Goal: Information Seeking & Learning: Learn about a topic

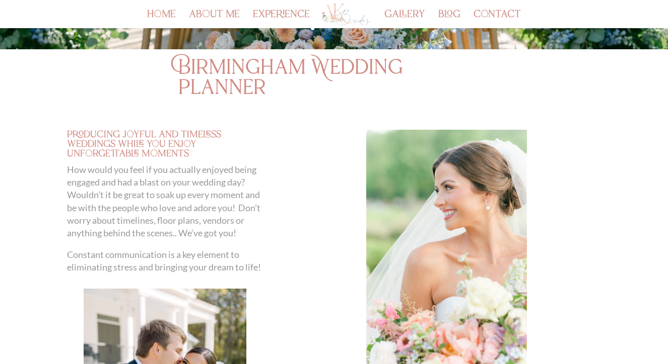
scroll to position [213, 0]
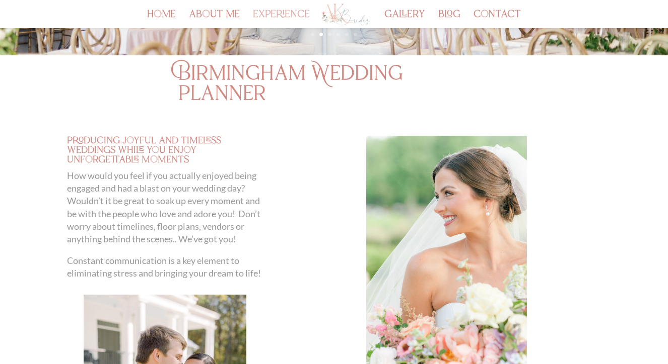
click at [279, 19] on link "experience" at bounding box center [281, 19] width 57 height 17
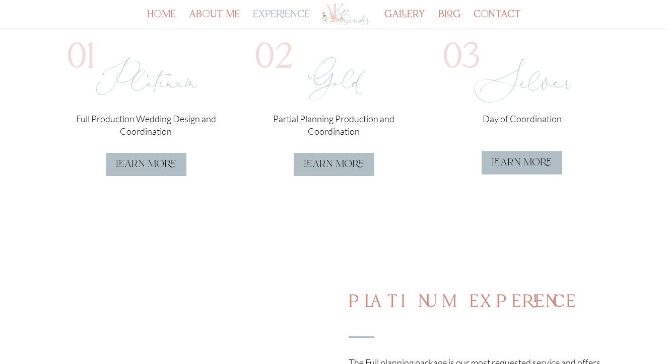
scroll to position [317, 0]
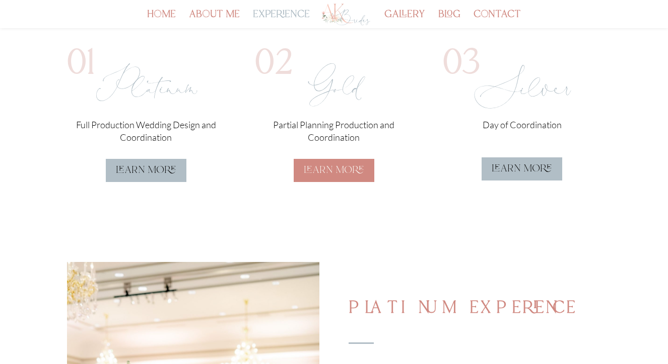
click at [325, 179] on link "learn more" at bounding box center [334, 170] width 81 height 23
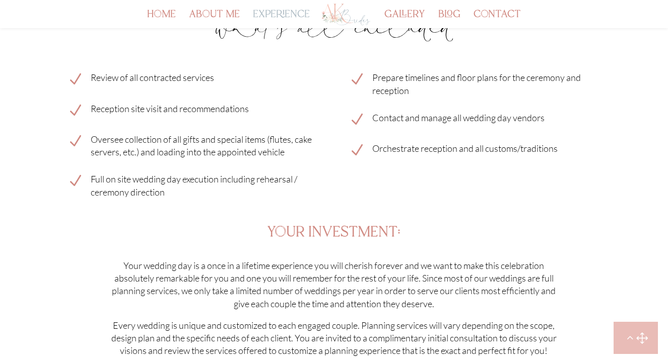
scroll to position [2516, 0]
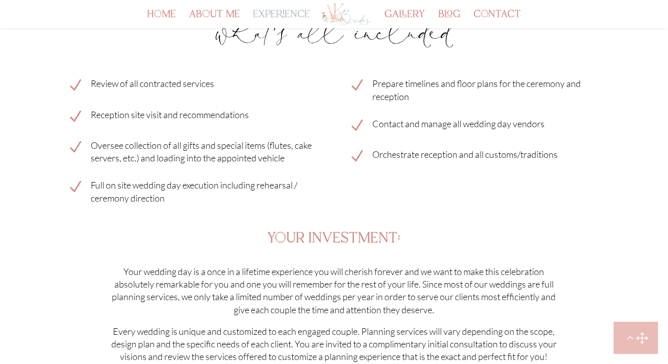
click at [535, 241] on h3 "your investment:" at bounding box center [334, 242] width 534 height 20
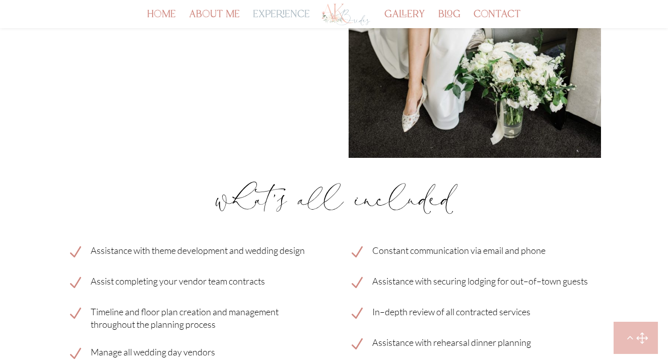
scroll to position [1321, 0]
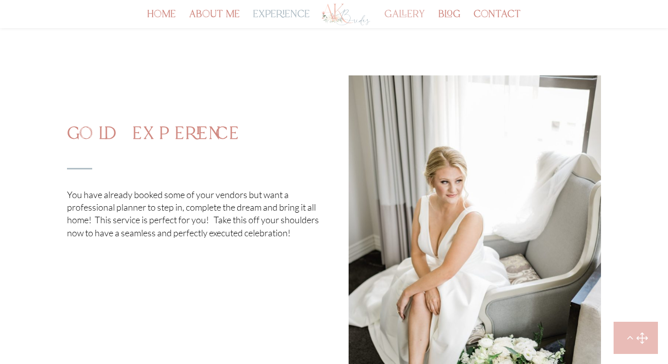
click at [408, 14] on link "gallery" at bounding box center [404, 19] width 41 height 17
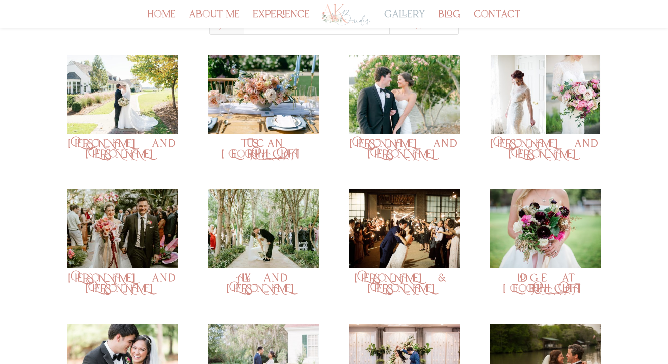
scroll to position [163, 0]
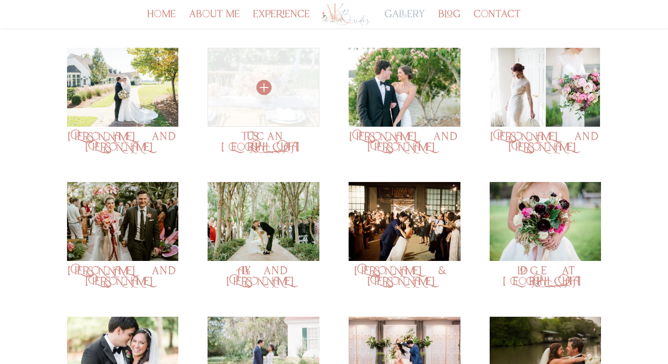
click at [302, 100] on img at bounding box center [262, 87] width 111 height 79
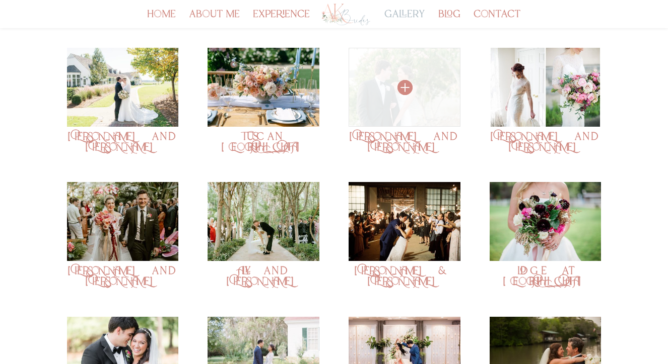
click at [420, 70] on img at bounding box center [403, 87] width 111 height 79
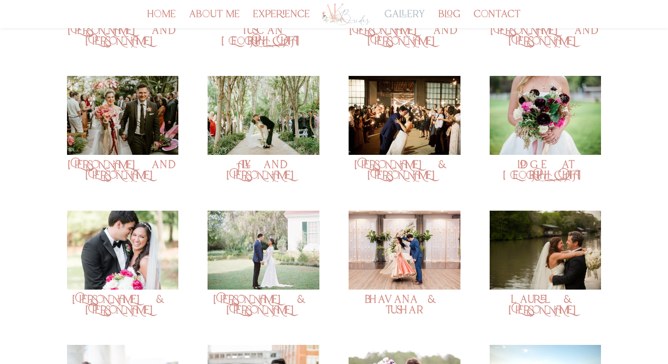
scroll to position [270, 0]
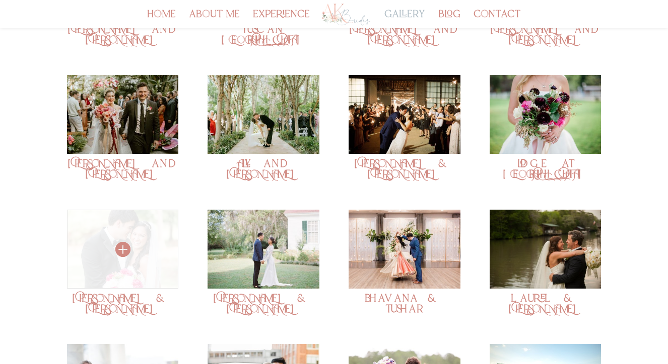
click at [144, 248] on img at bounding box center [122, 249] width 111 height 79
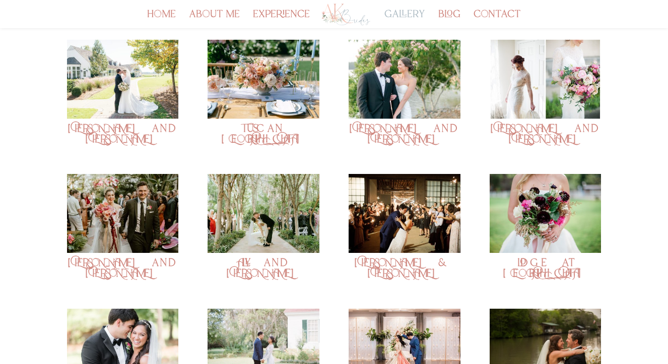
scroll to position [172, 0]
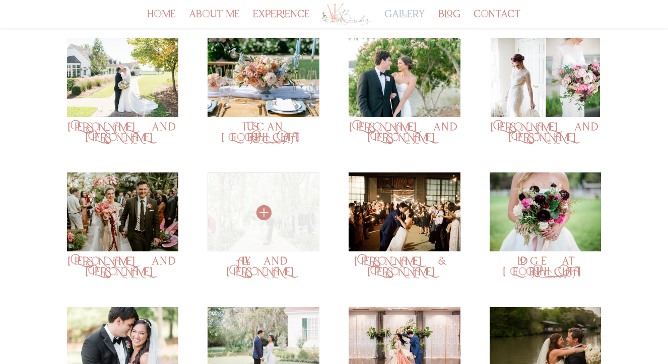
click at [278, 240] on img at bounding box center [262, 212] width 111 height 79
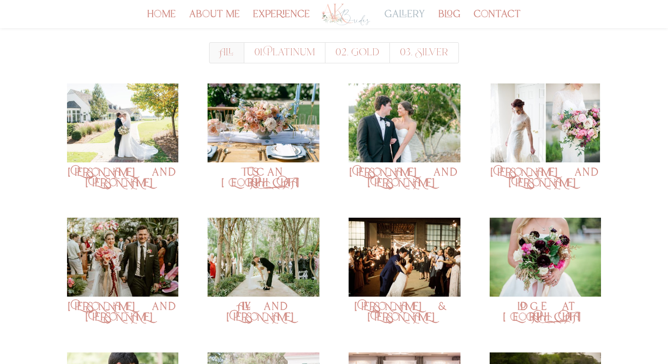
scroll to position [126, 0]
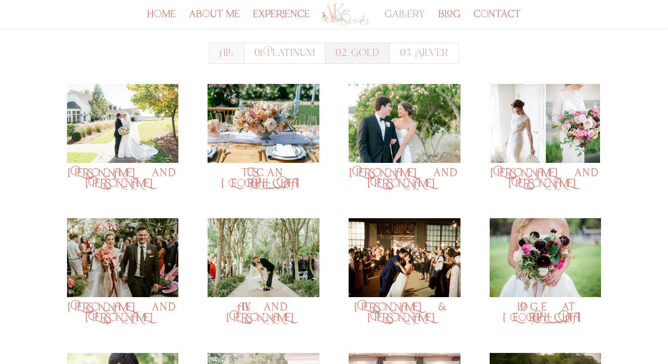
click at [371, 61] on link "02. Gold" at bounding box center [357, 53] width 65 height 21
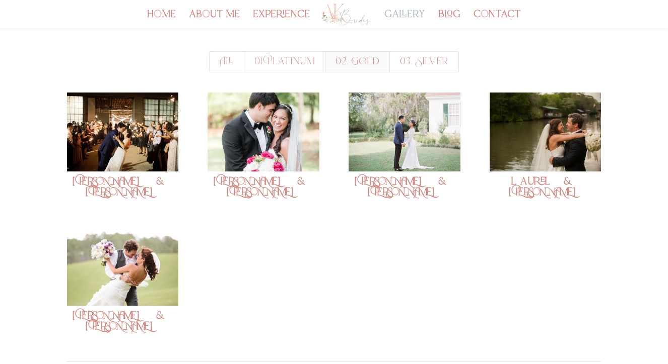
scroll to position [120, 0]
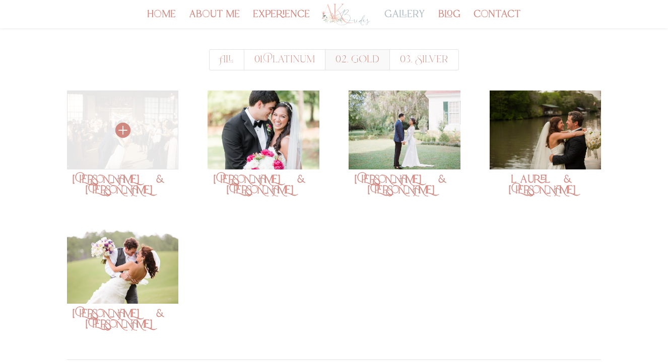
click at [167, 146] on img at bounding box center [122, 130] width 111 height 79
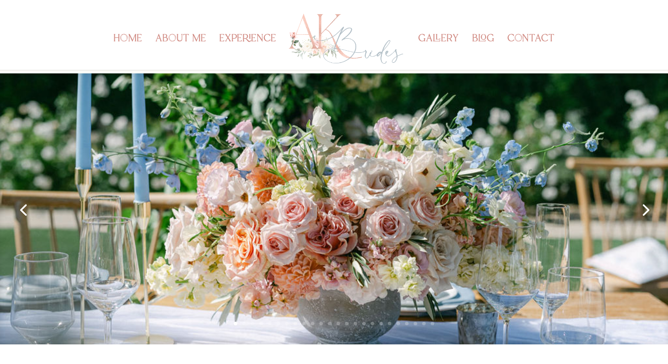
scroll to position [106, 0]
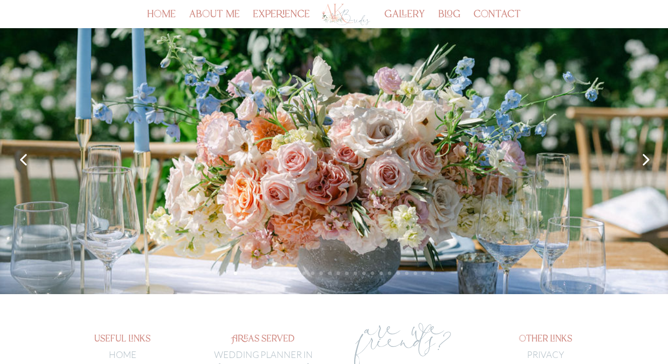
click at [641, 155] on link "Next" at bounding box center [644, 159] width 24 height 24
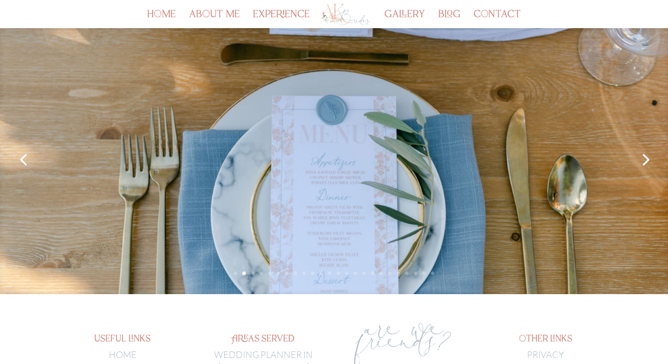
click at [641, 155] on link "Next" at bounding box center [644, 159] width 24 height 24
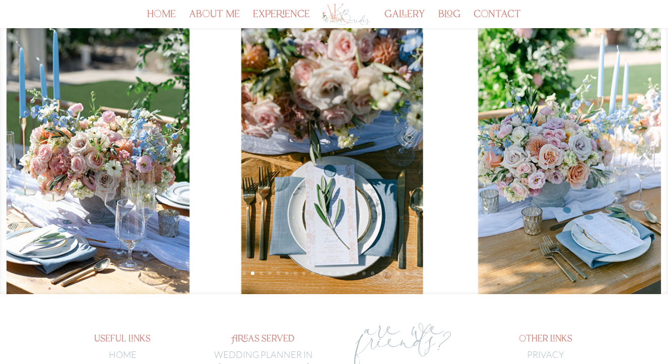
click at [641, 155] on link "Next" at bounding box center [644, 159] width 24 height 24
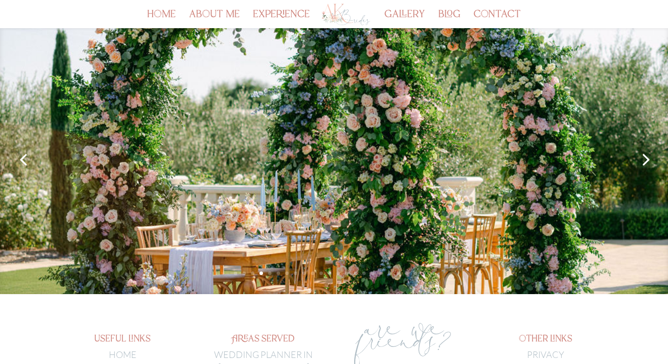
click at [641, 155] on link "Next" at bounding box center [644, 159] width 24 height 24
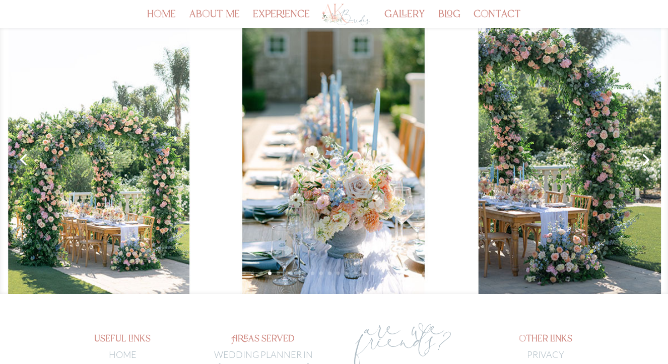
click at [641, 155] on link "Next" at bounding box center [644, 159] width 24 height 24
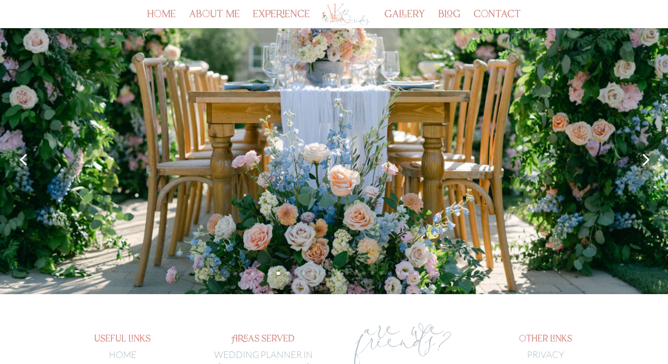
click at [641, 155] on link "Next" at bounding box center [644, 159] width 24 height 24
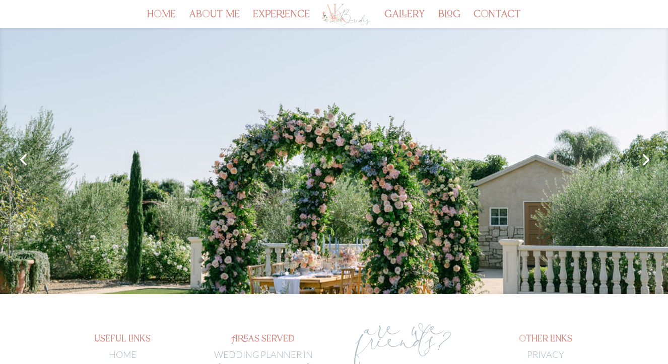
click at [641, 155] on link "Next" at bounding box center [644, 159] width 24 height 24
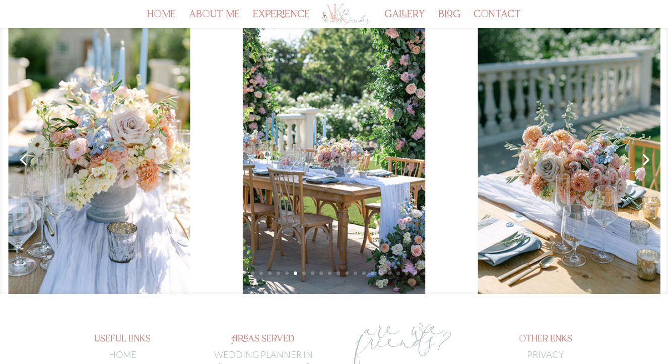
click at [641, 155] on link "Next" at bounding box center [644, 159] width 24 height 24
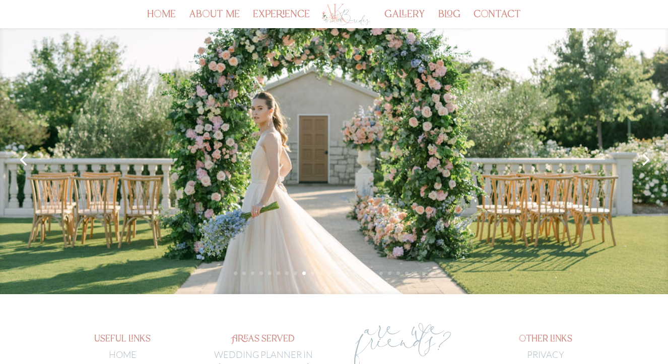
click at [641, 155] on link "Next" at bounding box center [644, 159] width 24 height 24
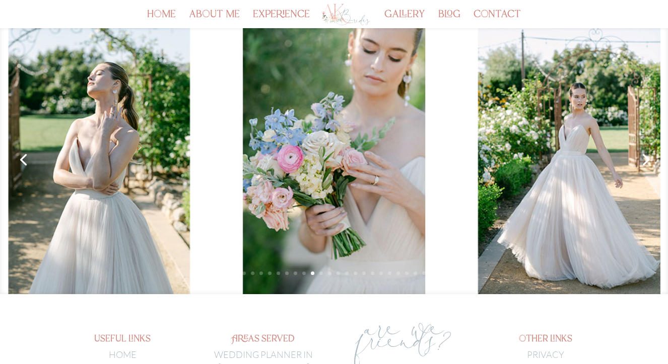
click at [641, 155] on link "Next" at bounding box center [644, 159] width 24 height 24
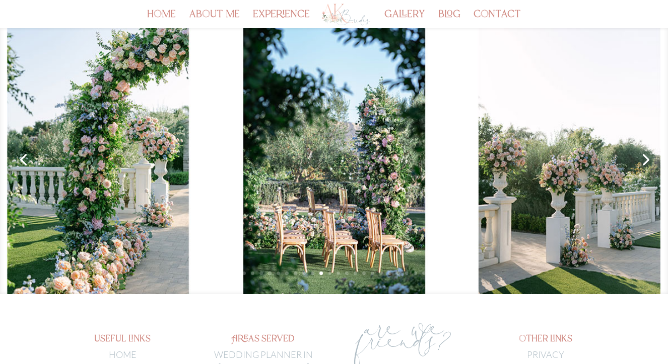
click at [641, 155] on link "Next" at bounding box center [644, 159] width 24 height 24
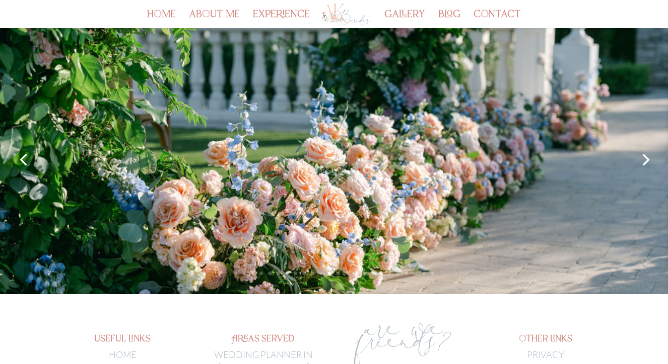
click at [641, 155] on link "Next" at bounding box center [644, 159] width 24 height 24
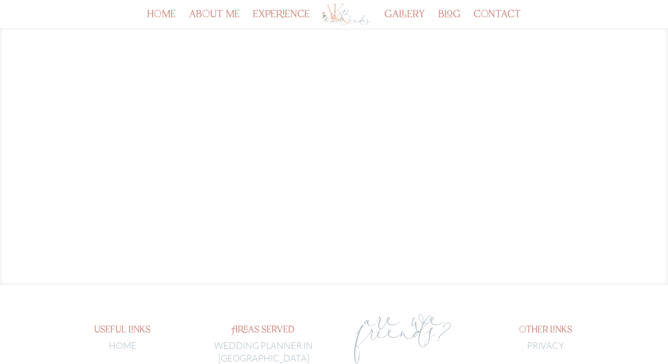
scroll to position [112, 0]
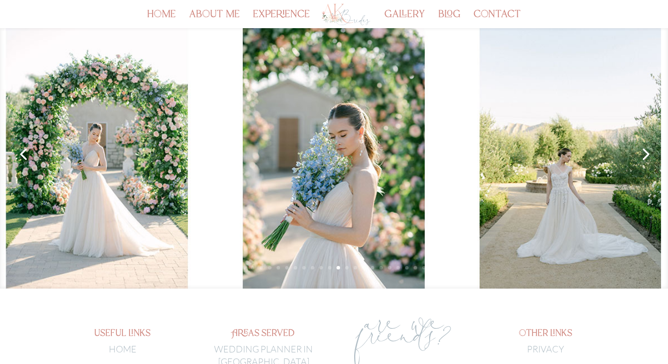
click at [649, 155] on link "Next" at bounding box center [644, 153] width 24 height 24
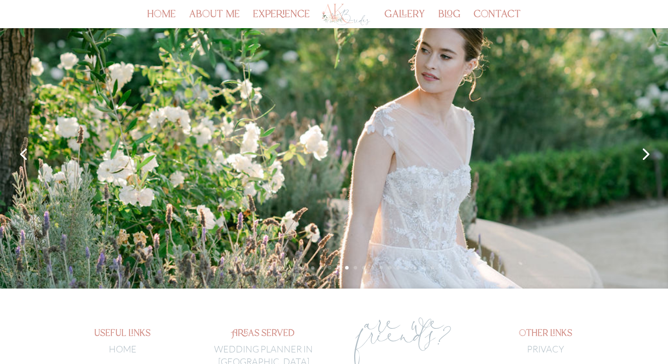
click at [649, 155] on link "Next" at bounding box center [644, 153] width 24 height 24
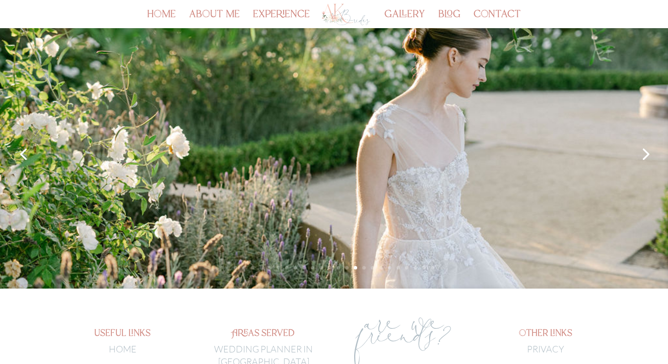
click at [649, 155] on link "Next" at bounding box center [644, 153] width 24 height 24
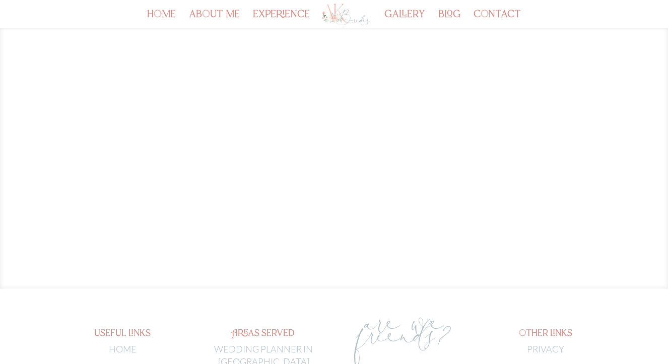
click at [649, 155] on link "Next" at bounding box center [644, 153] width 24 height 24
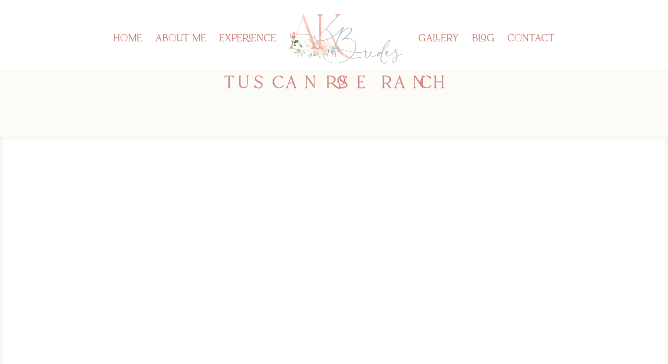
scroll to position [0, 0]
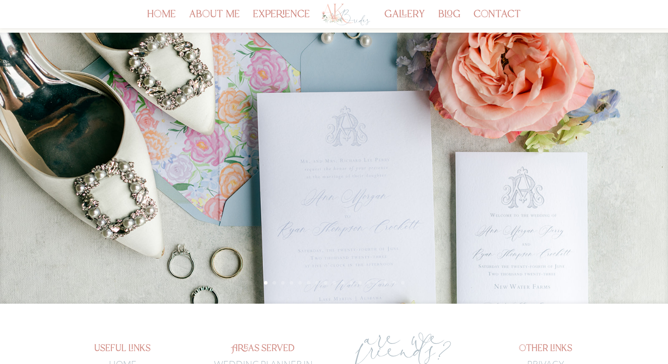
scroll to position [90, 0]
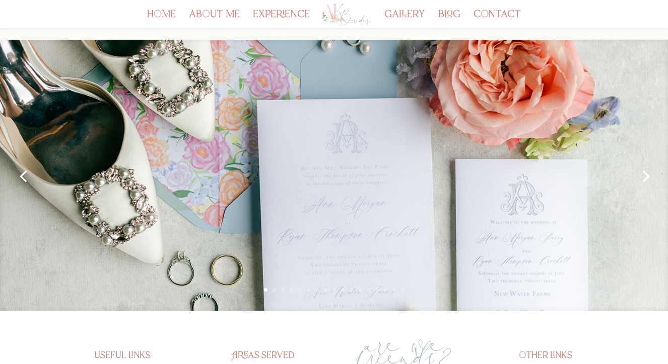
click at [645, 174] on link "Next" at bounding box center [644, 176] width 24 height 24
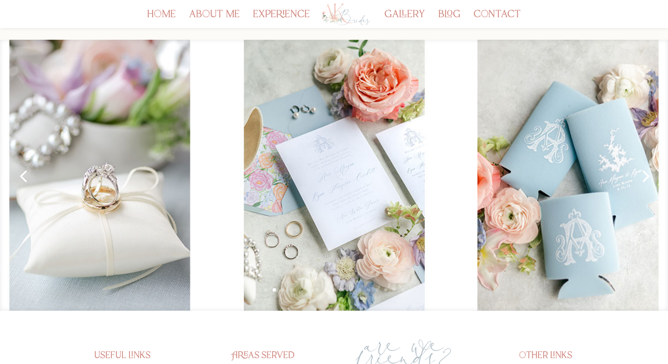
click at [645, 174] on link "Next" at bounding box center [644, 176] width 24 height 24
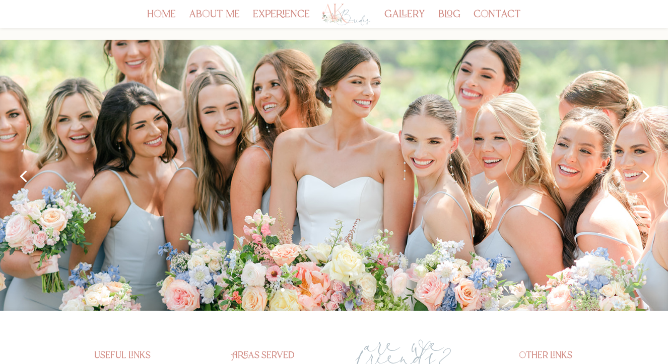
click at [645, 174] on link "Next" at bounding box center [644, 176] width 24 height 24
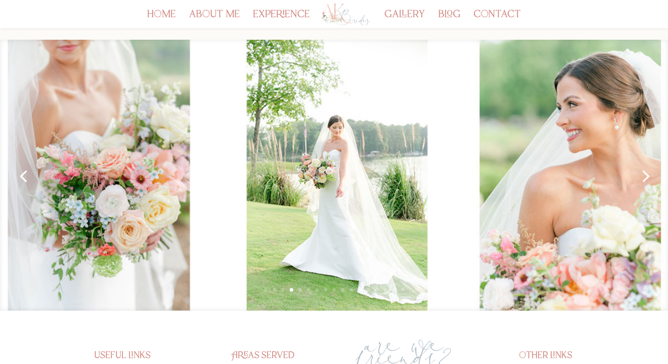
click at [645, 174] on link "Next" at bounding box center [644, 176] width 24 height 24
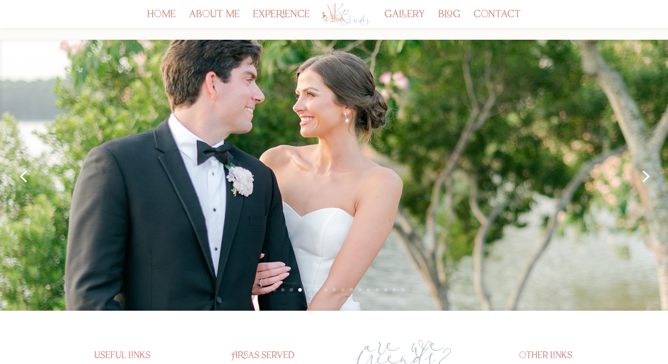
click at [645, 174] on link "Next" at bounding box center [644, 176] width 24 height 24
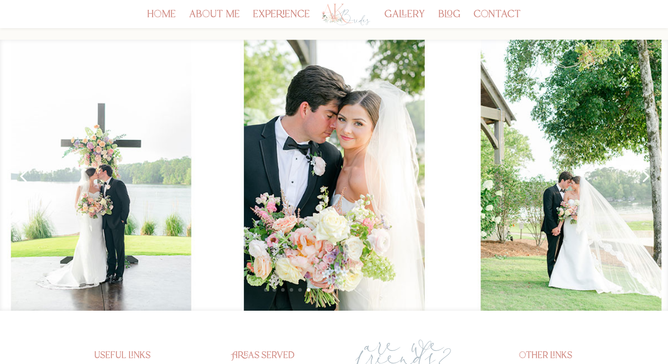
click at [645, 174] on link "Next" at bounding box center [644, 176] width 24 height 24
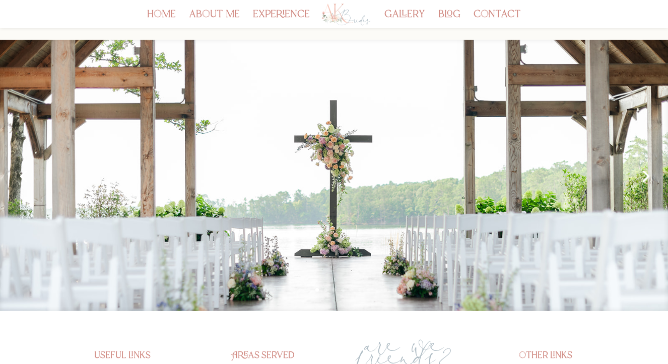
click at [645, 174] on link "Next" at bounding box center [644, 176] width 24 height 24
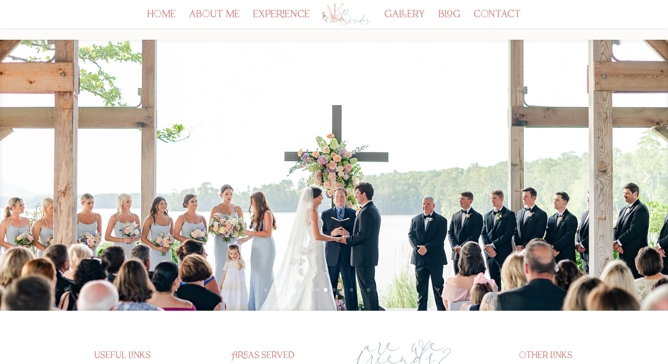
click at [645, 174] on link "Next" at bounding box center [644, 176] width 24 height 24
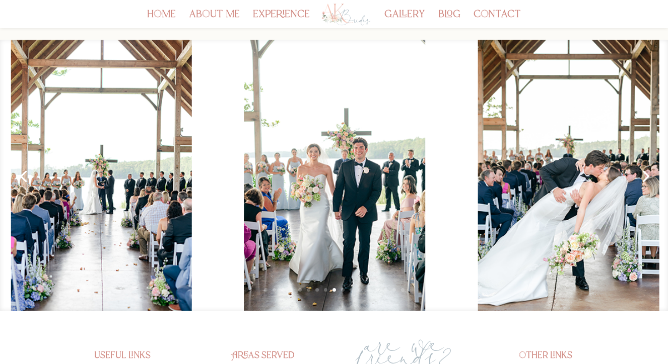
click at [645, 174] on link "Next" at bounding box center [644, 176] width 24 height 24
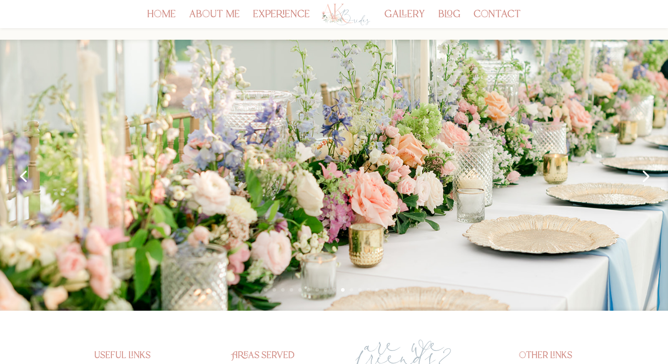
click at [645, 174] on link "Next" at bounding box center [644, 176] width 24 height 24
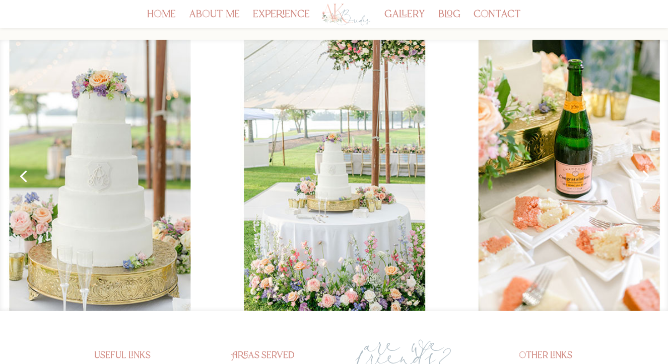
click at [645, 174] on link "Next" at bounding box center [644, 176] width 24 height 24
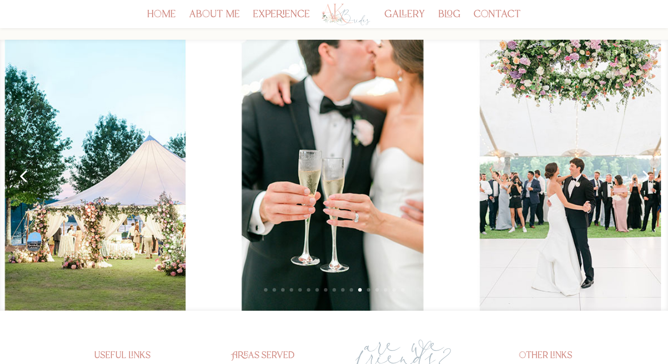
click at [645, 174] on link "Next" at bounding box center [644, 176] width 24 height 24
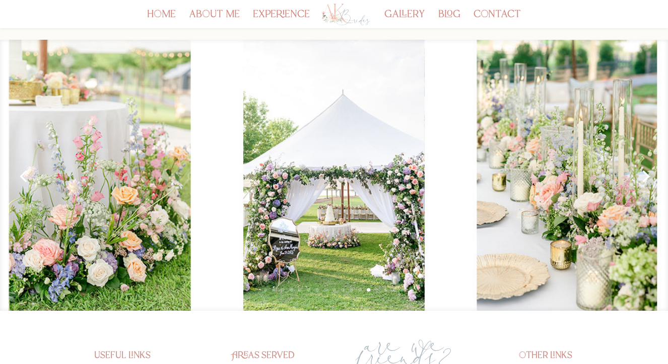
click at [645, 174] on link "Next" at bounding box center [644, 176] width 24 height 24
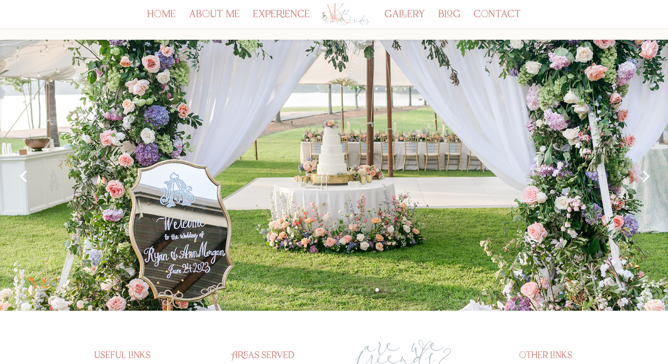
click at [645, 174] on link "Next" at bounding box center [644, 176] width 24 height 24
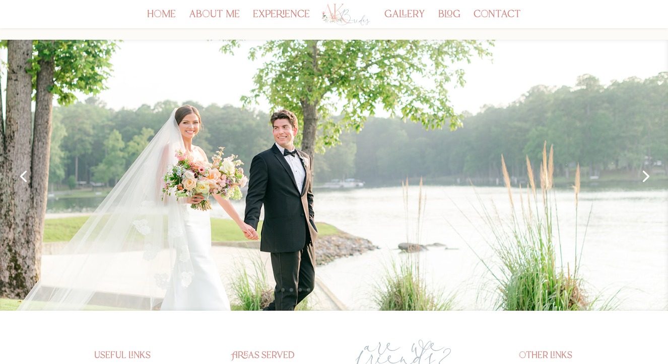
click at [645, 174] on link "Next" at bounding box center [644, 176] width 24 height 24
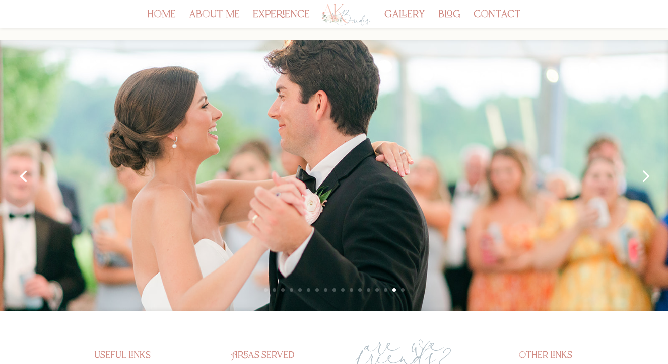
click at [645, 174] on link "Next" at bounding box center [644, 176] width 24 height 24
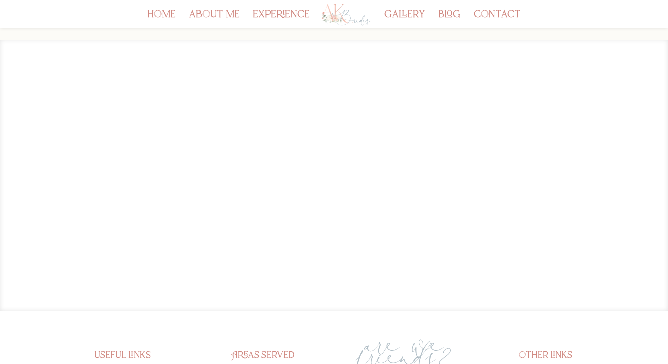
click at [645, 174] on link "Next" at bounding box center [644, 176] width 24 height 24
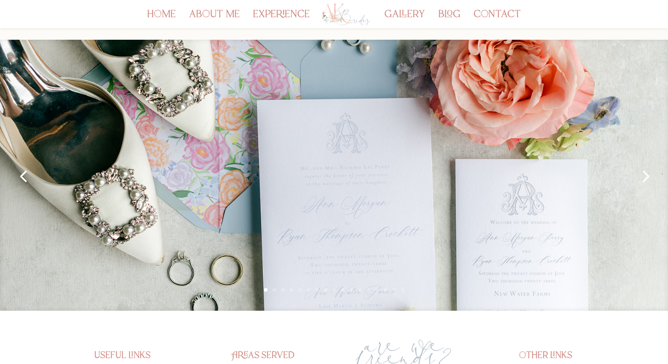
click at [645, 174] on link "Next" at bounding box center [644, 176] width 24 height 24
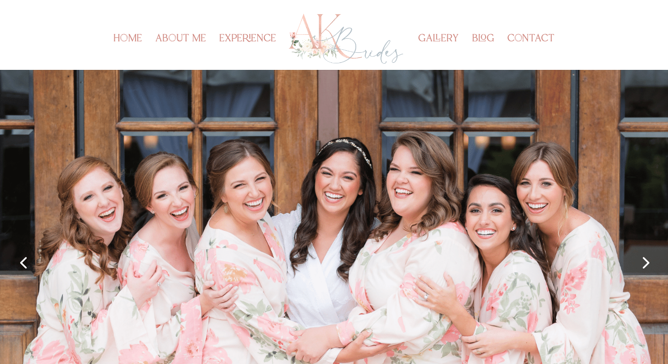
scroll to position [153, 0]
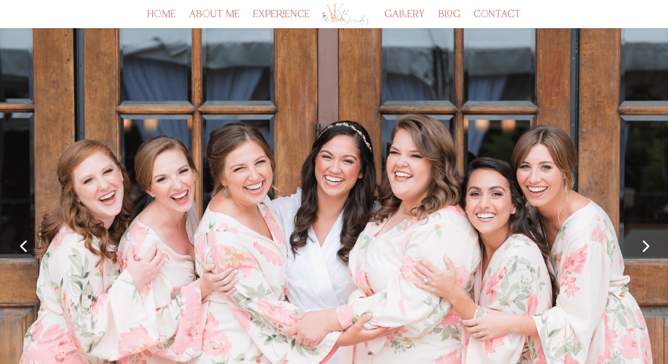
click at [643, 245] on link "Next" at bounding box center [644, 246] width 24 height 24
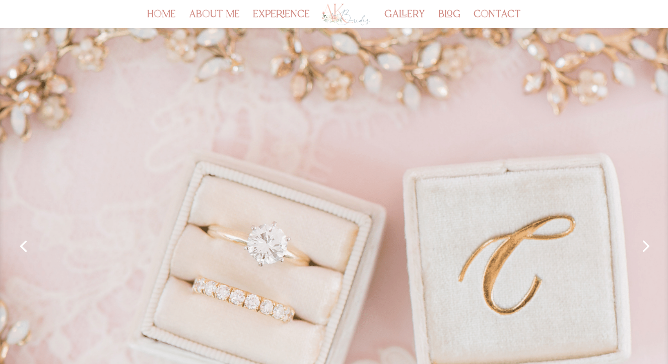
click at [640, 248] on link "Next" at bounding box center [644, 246] width 24 height 24
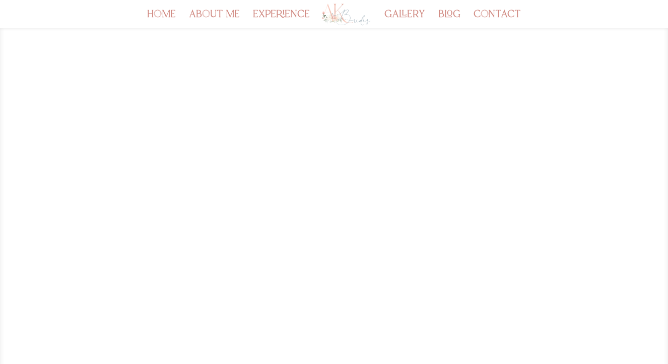
scroll to position [190, 0]
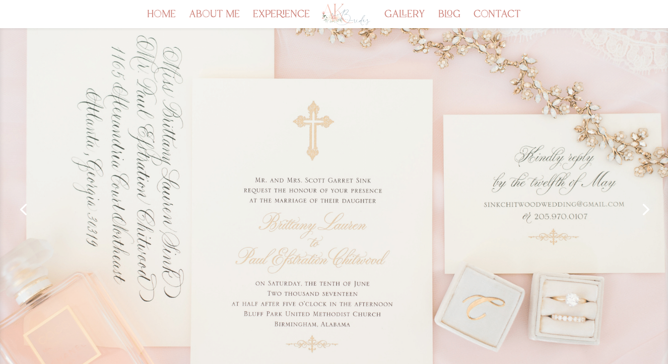
click at [645, 202] on link "Next" at bounding box center [644, 209] width 24 height 24
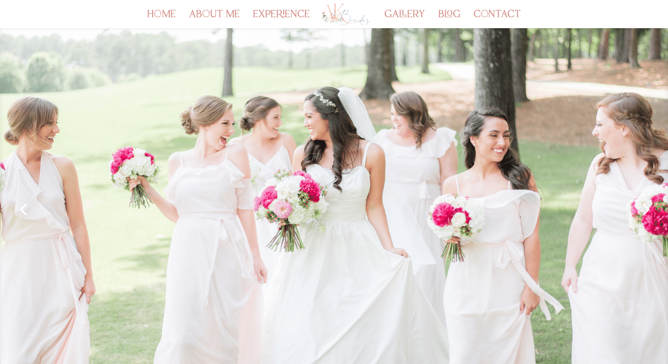
click at [648, 211] on link "Next" at bounding box center [644, 209] width 24 height 24
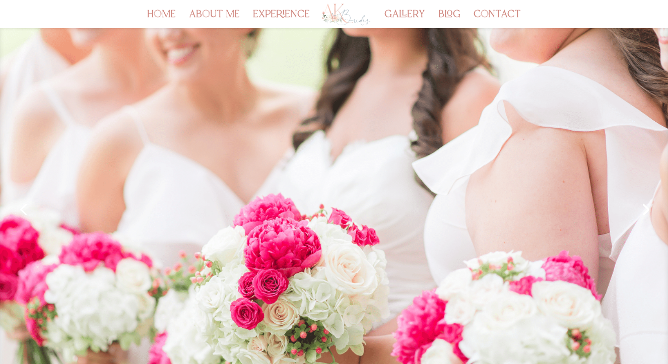
click at [648, 211] on link "Next" at bounding box center [644, 209] width 24 height 24
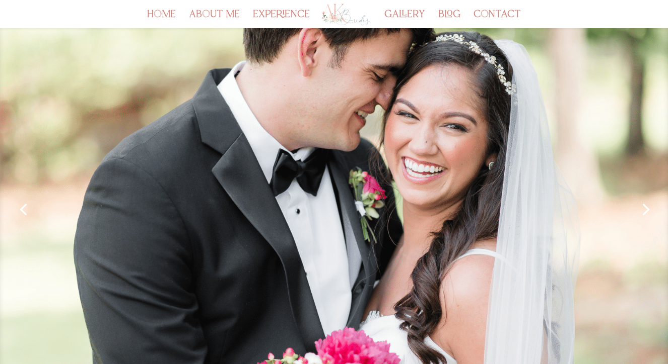
click at [648, 211] on link "Next" at bounding box center [644, 209] width 24 height 24
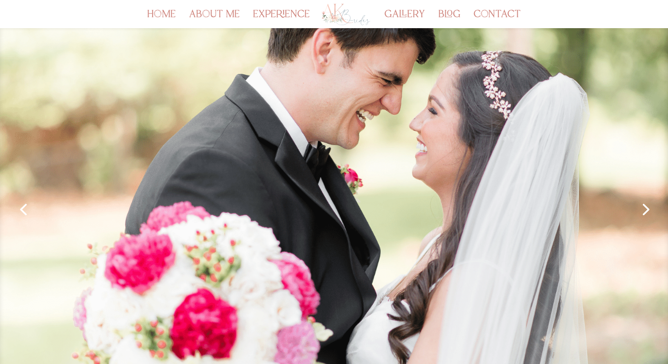
click at [648, 211] on link "Next" at bounding box center [644, 209] width 24 height 24
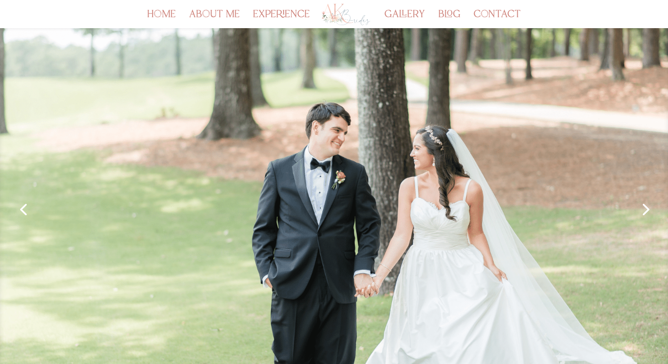
click at [648, 211] on link "Next" at bounding box center [644, 209] width 24 height 24
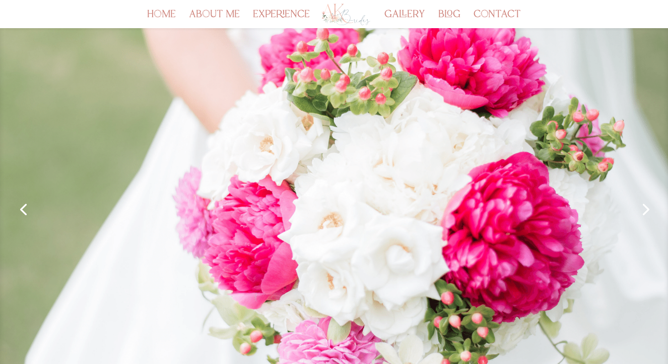
click at [648, 211] on link "Next" at bounding box center [644, 209] width 24 height 24
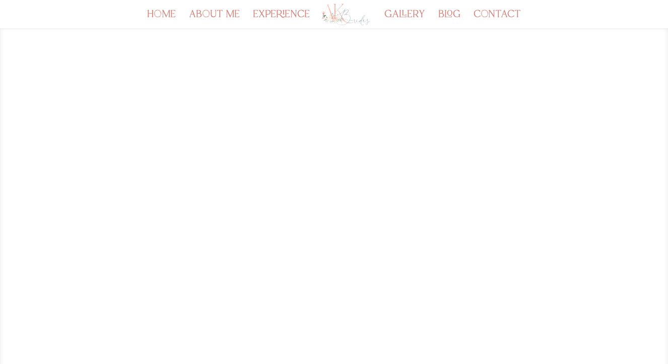
scroll to position [196, 0]
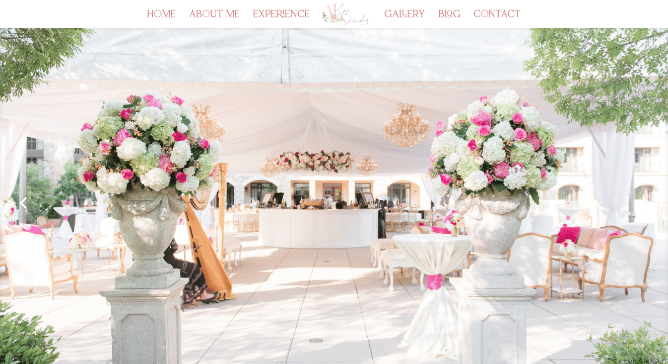
click at [647, 208] on link "Next" at bounding box center [644, 202] width 24 height 24
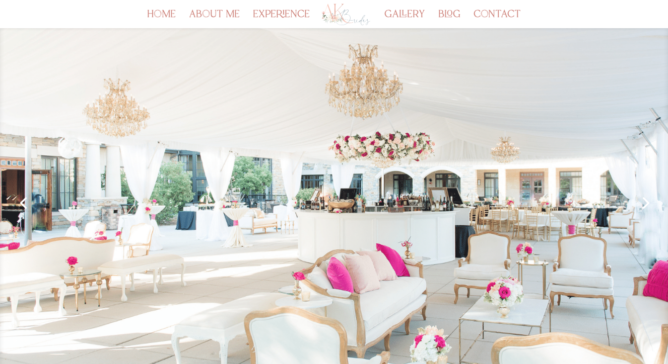
click at [647, 208] on link "Next" at bounding box center [644, 202] width 24 height 24
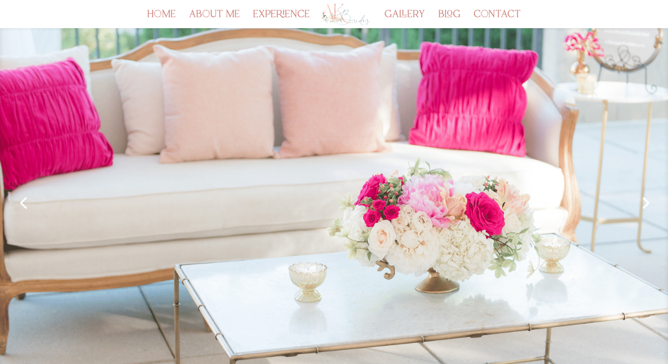
click at [647, 208] on link "Next" at bounding box center [644, 202] width 24 height 24
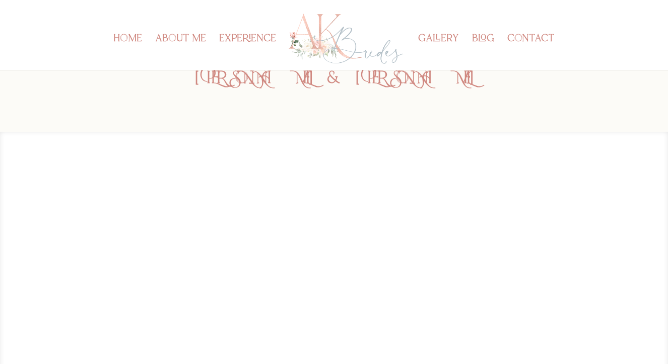
scroll to position [0, 0]
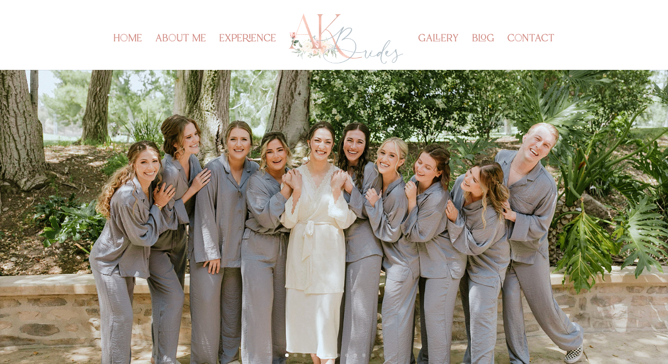
scroll to position [85, 0]
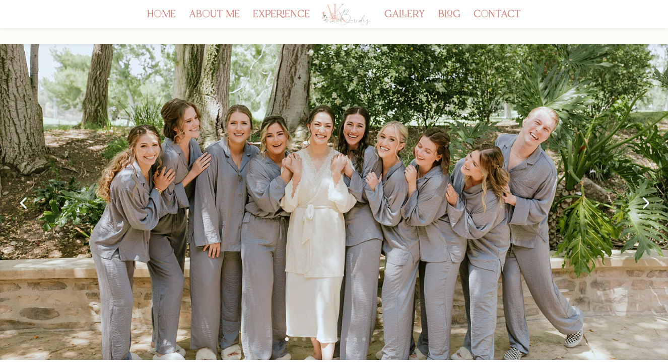
click at [644, 203] on link "Next" at bounding box center [644, 202] width 24 height 24
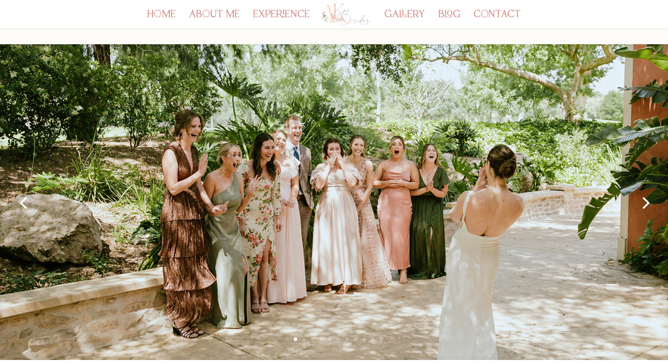
click at [644, 203] on link "Next" at bounding box center [644, 202] width 24 height 24
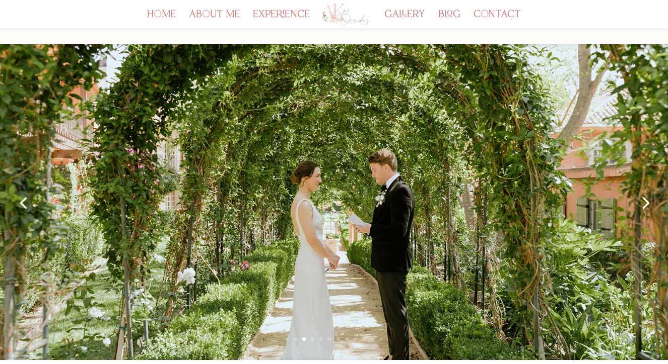
click at [644, 203] on link "Next" at bounding box center [644, 202] width 24 height 24
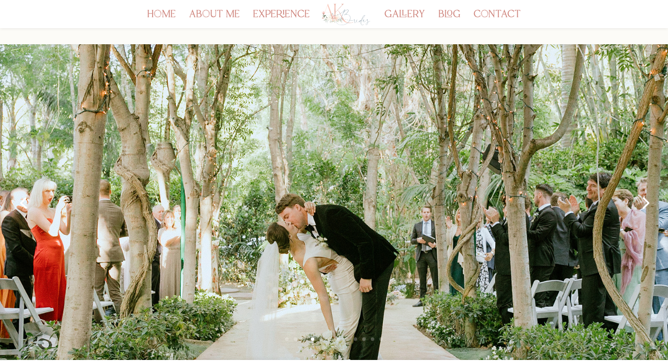
click at [644, 203] on link "Next" at bounding box center [644, 202] width 24 height 24
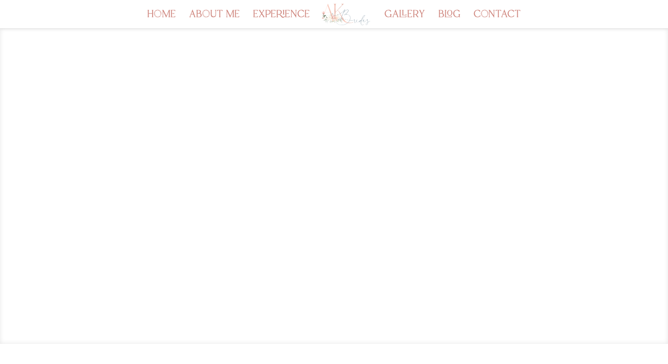
scroll to position [102, 0]
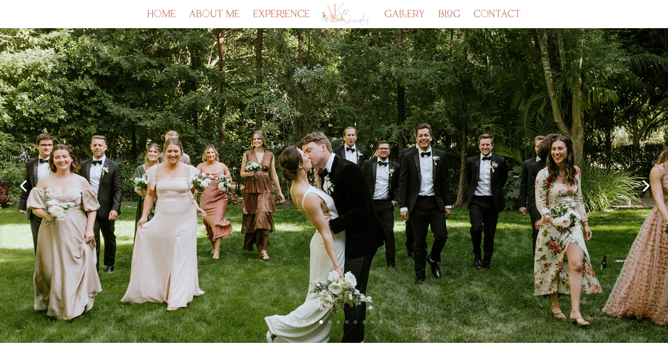
click at [644, 187] on link "Next" at bounding box center [644, 185] width 24 height 24
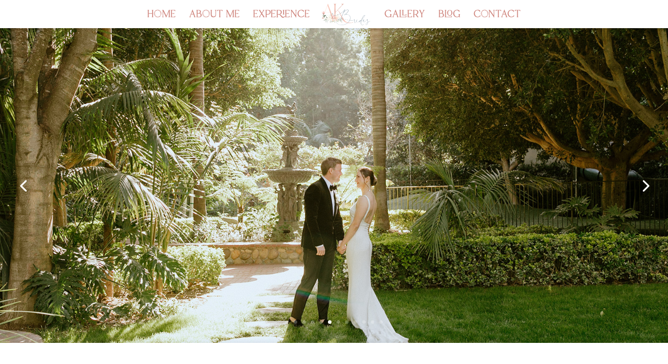
click at [644, 187] on link "Next" at bounding box center [644, 185] width 24 height 24
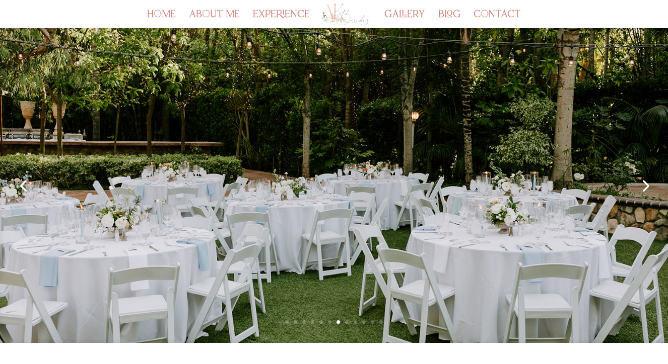
click at [644, 187] on link "Next" at bounding box center [644, 185] width 24 height 24
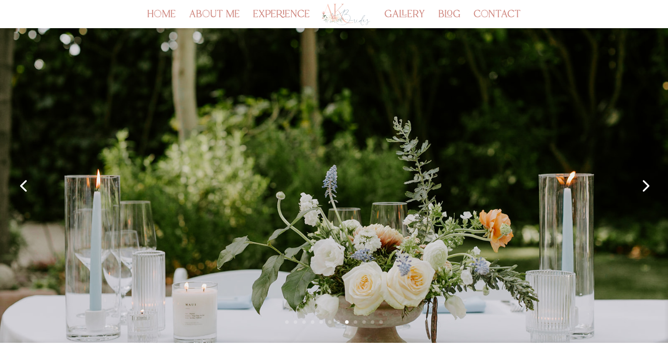
click at [644, 187] on link "Next" at bounding box center [644, 185] width 24 height 24
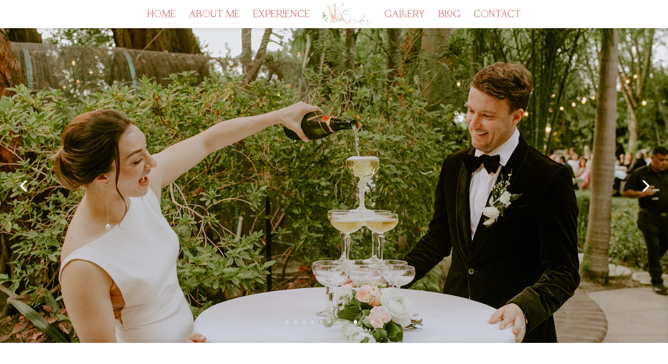
click at [644, 187] on link "Next" at bounding box center [644, 185] width 24 height 24
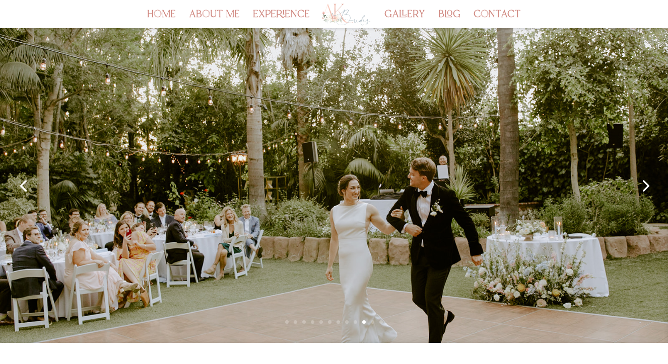
click at [644, 187] on link "Next" at bounding box center [644, 185] width 24 height 24
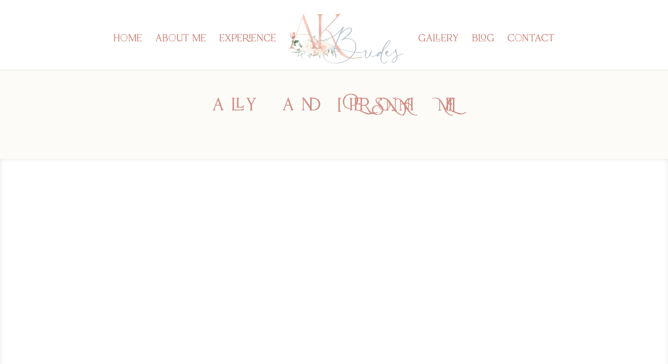
scroll to position [0, 0]
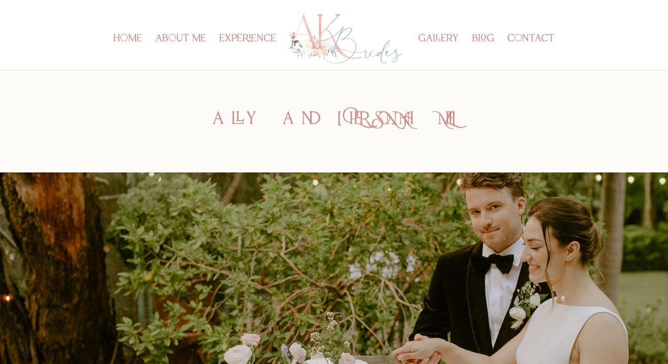
click at [622, 87] on div "ally and Jeff" at bounding box center [334, 121] width 668 height 102
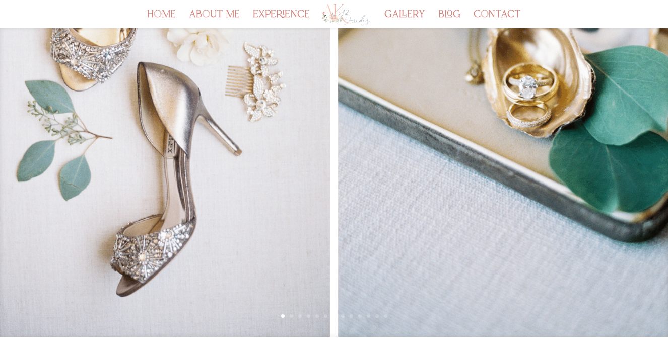
scroll to position [266, 0]
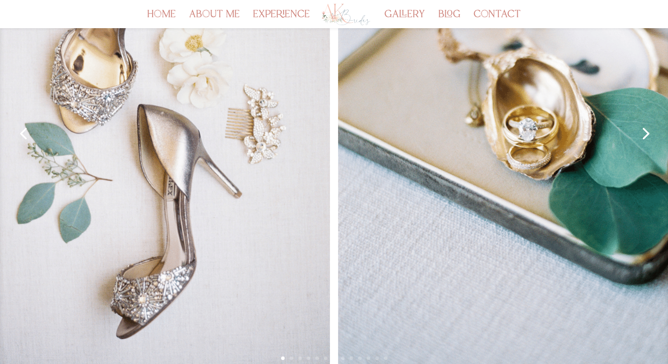
click at [645, 136] on link "Next" at bounding box center [644, 133] width 24 height 24
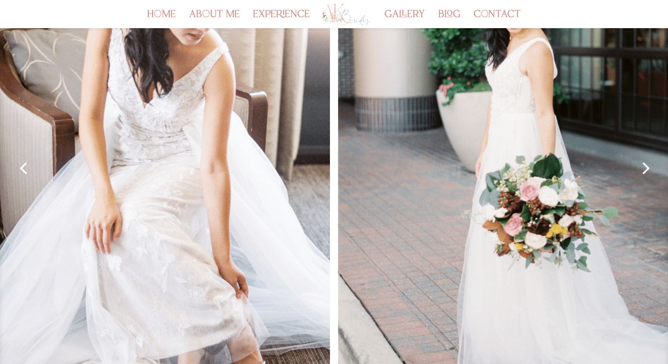
scroll to position [230, 0]
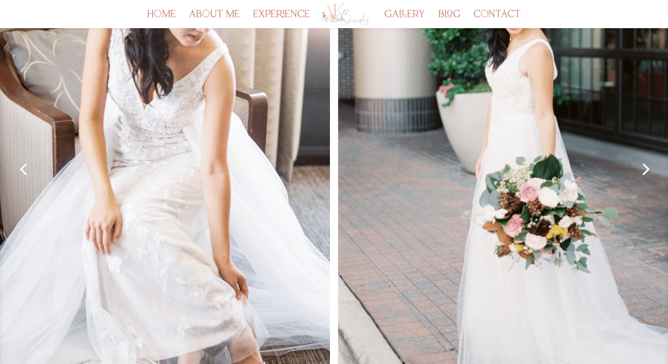
click at [644, 172] on link "Next" at bounding box center [644, 169] width 24 height 24
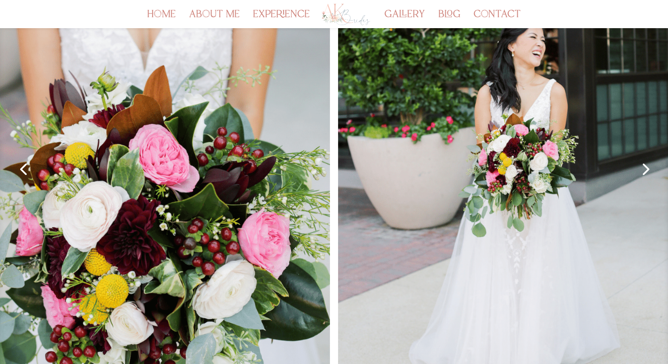
click at [644, 172] on link "Next" at bounding box center [644, 169] width 24 height 24
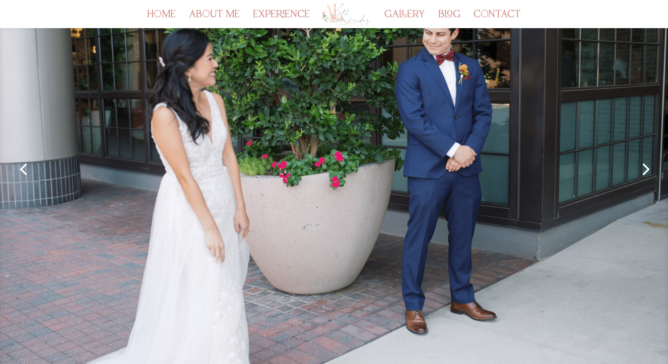
click at [644, 172] on link "Next" at bounding box center [644, 169] width 24 height 24
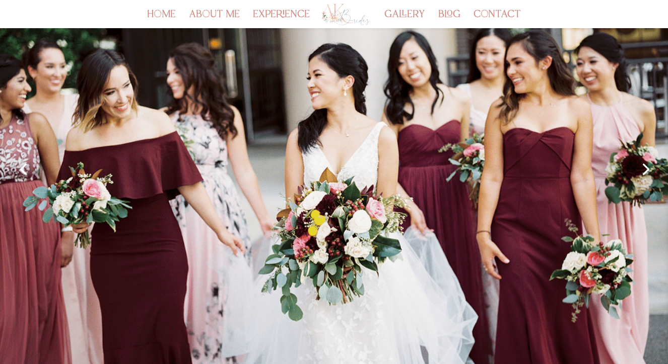
click at [644, 172] on link "Next" at bounding box center [644, 169] width 24 height 24
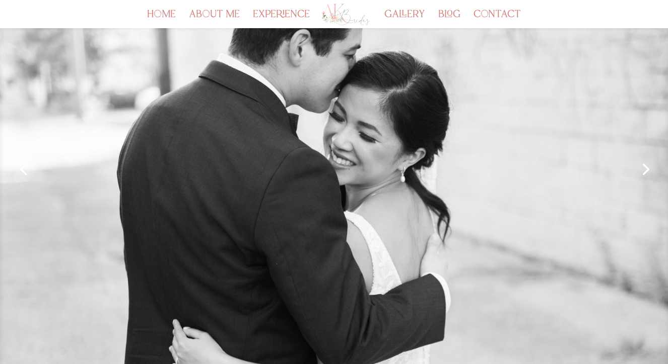
click at [644, 172] on link "Next" at bounding box center [644, 169] width 24 height 24
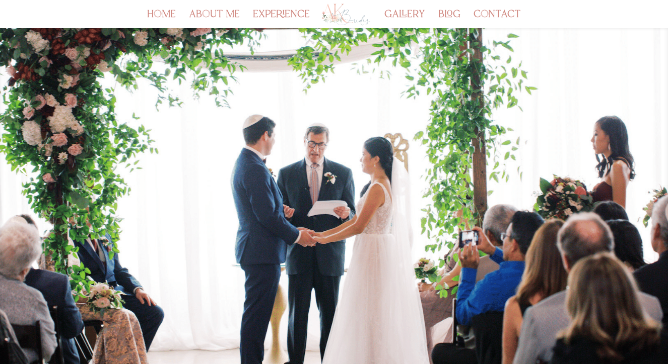
click at [644, 172] on link "Next" at bounding box center [644, 169] width 24 height 24
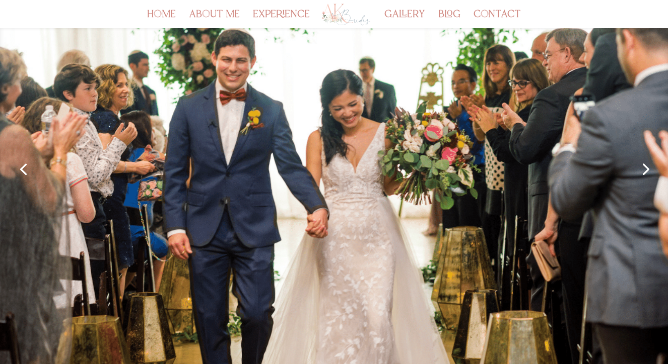
click at [644, 172] on link "Next" at bounding box center [644, 169] width 24 height 24
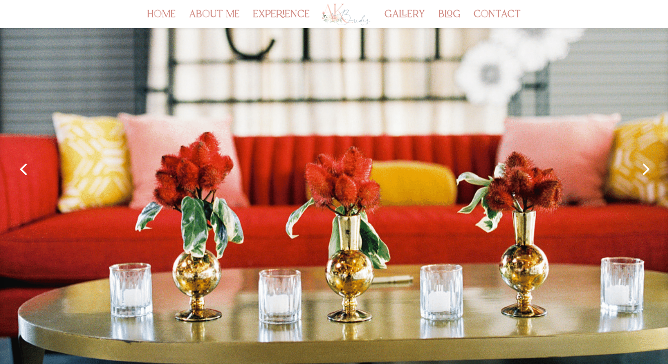
click at [644, 172] on link "Next" at bounding box center [644, 169] width 24 height 24
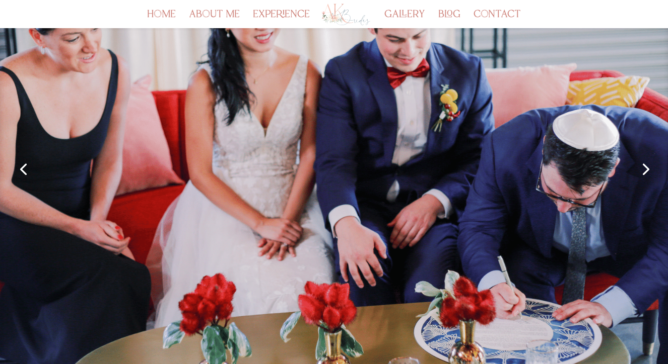
click at [644, 172] on link "Next" at bounding box center [644, 169] width 24 height 24
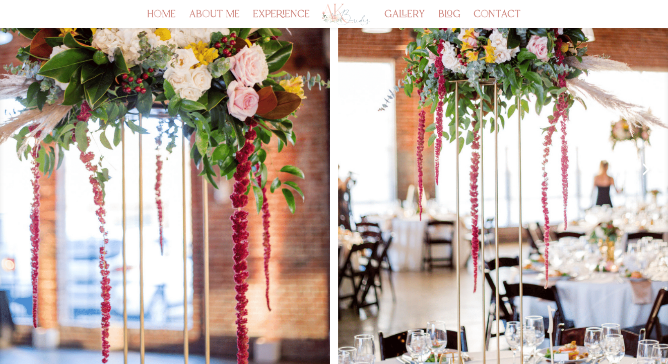
click at [644, 172] on link "Next" at bounding box center [644, 169] width 24 height 24
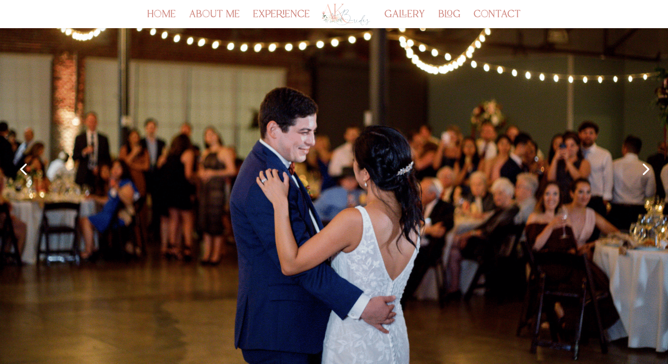
click at [644, 172] on link "Next" at bounding box center [644, 169] width 24 height 24
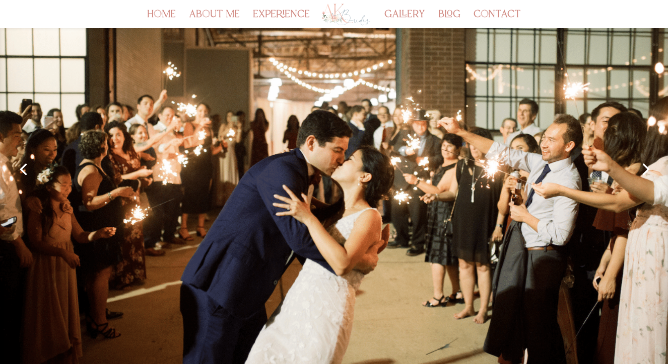
click at [644, 172] on link "Next" at bounding box center [644, 169] width 24 height 24
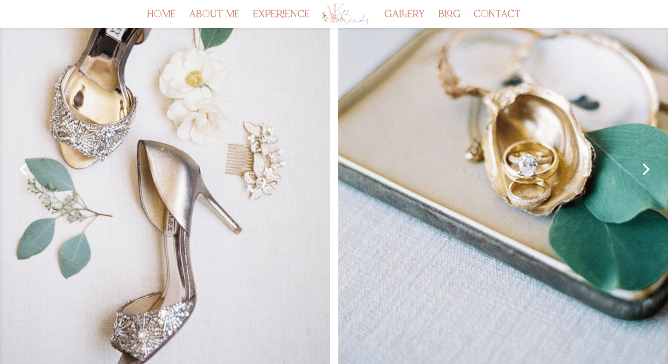
click at [644, 172] on link "Next" at bounding box center [644, 169] width 24 height 24
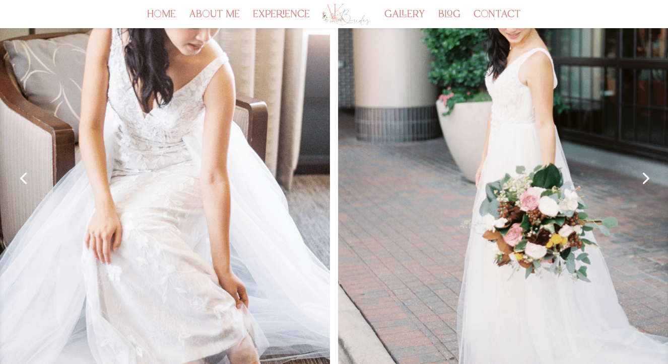
scroll to position [216, 0]
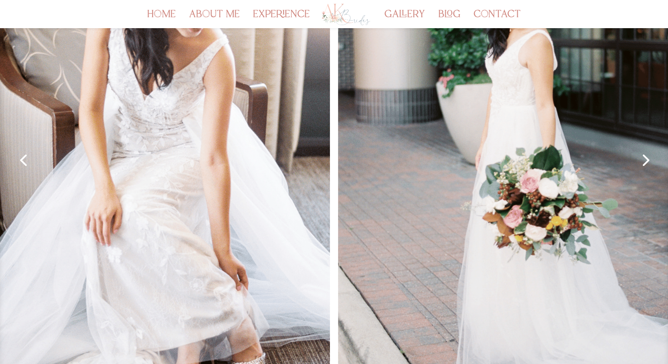
click at [641, 162] on link "Next" at bounding box center [644, 160] width 24 height 24
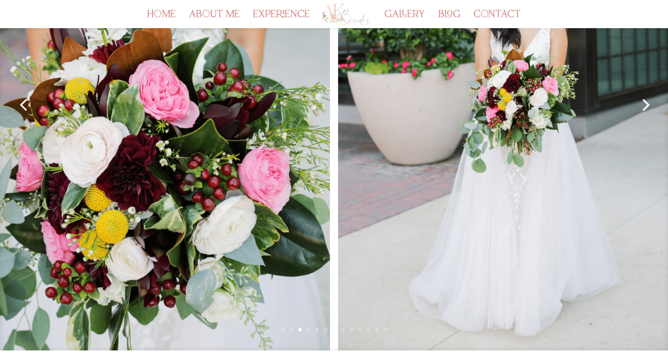
scroll to position [245, 0]
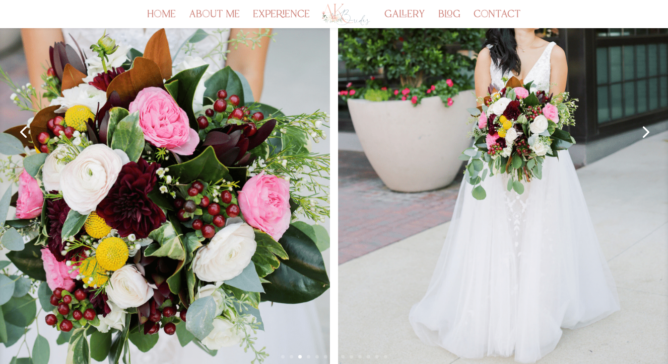
click at [648, 132] on link "Next" at bounding box center [644, 131] width 24 height 24
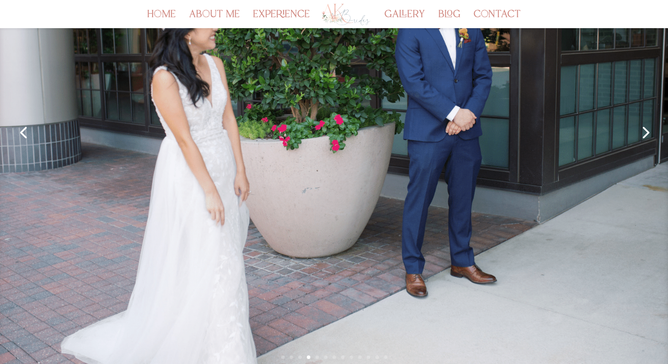
scroll to position [237, 0]
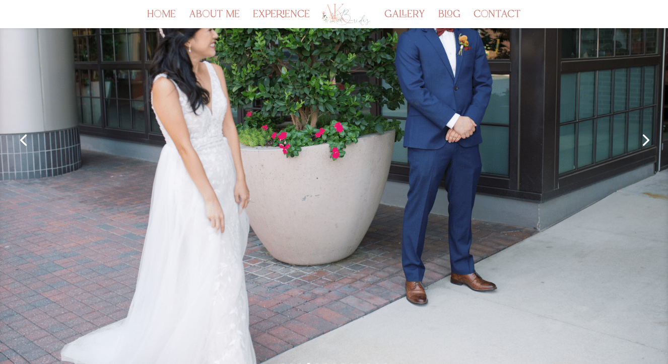
click at [648, 144] on link "Next" at bounding box center [644, 139] width 24 height 24
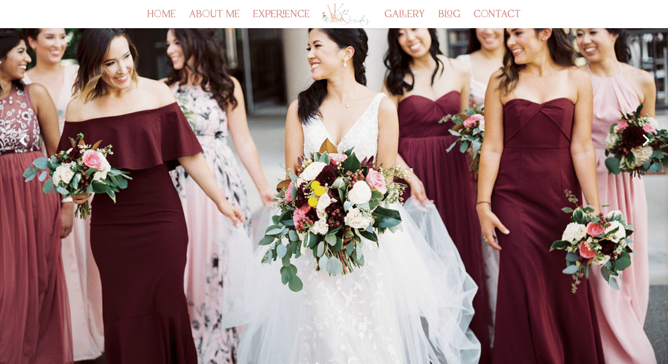
click at [644, 140] on link "Next" at bounding box center [644, 139] width 24 height 24
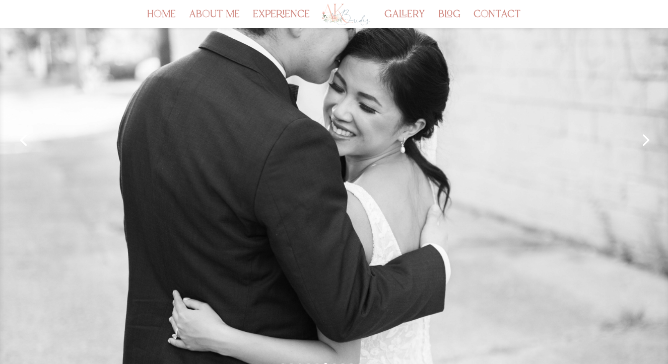
click at [644, 140] on link "Next" at bounding box center [644, 139] width 24 height 24
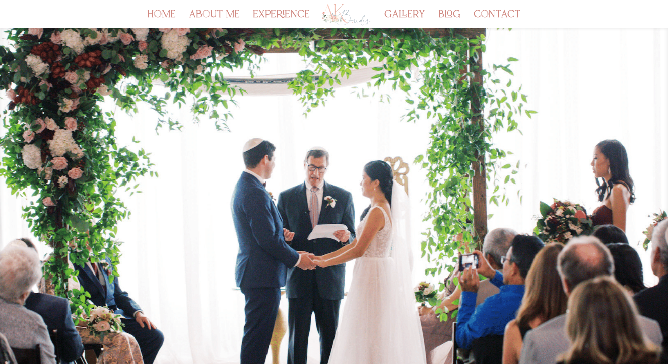
scroll to position [179, 0]
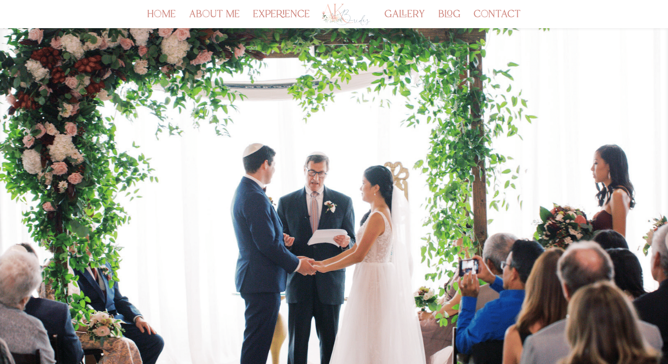
click at [634, 194] on link "Next" at bounding box center [644, 197] width 24 height 24
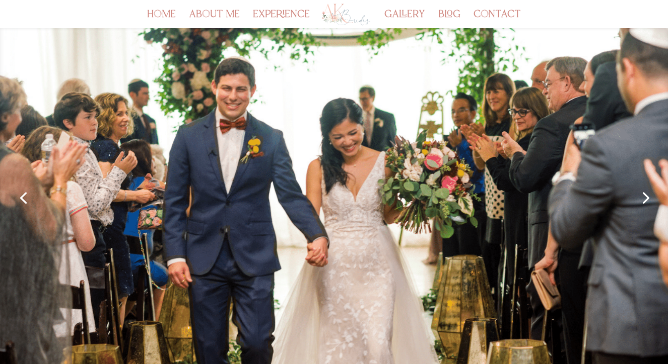
click at [634, 194] on link "Next" at bounding box center [644, 197] width 24 height 24
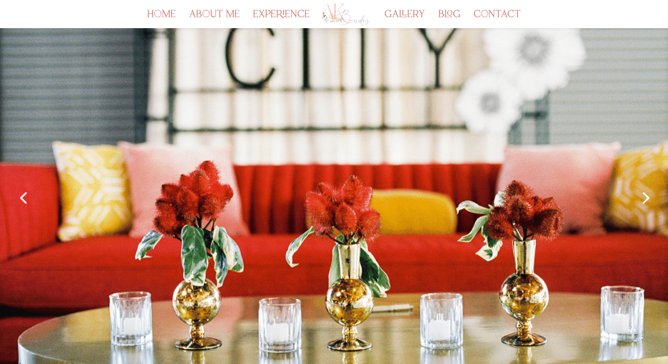
click at [639, 194] on link "Next" at bounding box center [644, 197] width 24 height 24
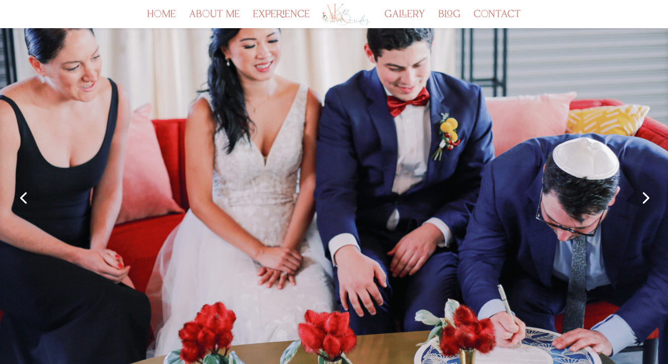
click at [639, 194] on link "Next" at bounding box center [644, 197] width 24 height 24
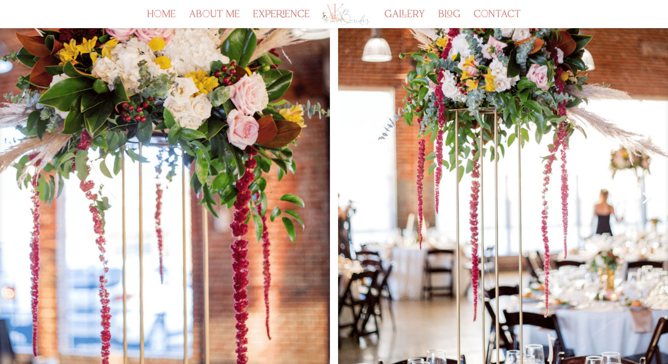
click at [639, 194] on link "Next" at bounding box center [644, 197] width 24 height 24
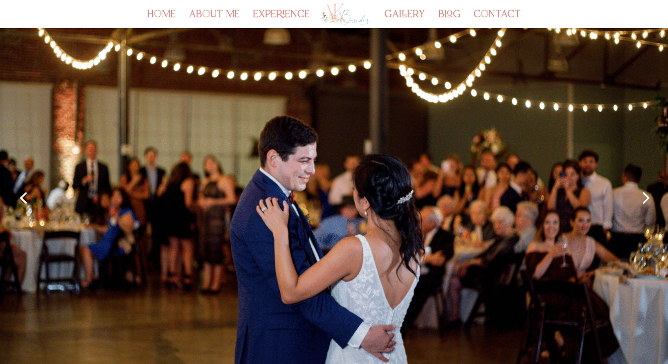
click at [639, 194] on link "Next" at bounding box center [644, 197] width 24 height 24
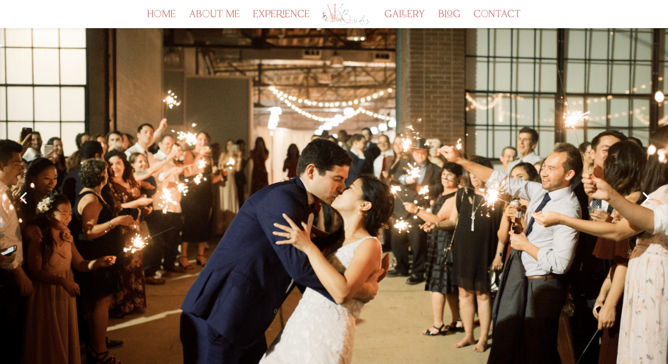
click at [639, 194] on link "Next" at bounding box center [644, 197] width 24 height 24
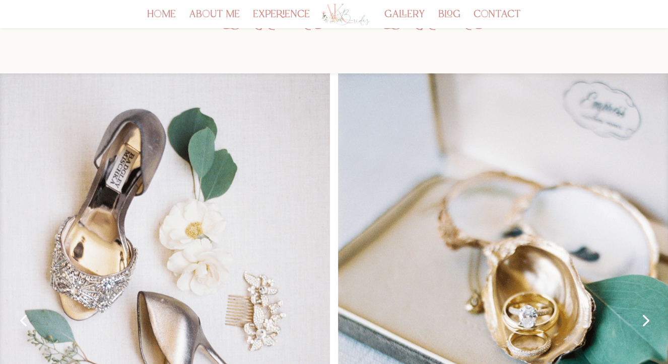
scroll to position [0, 0]
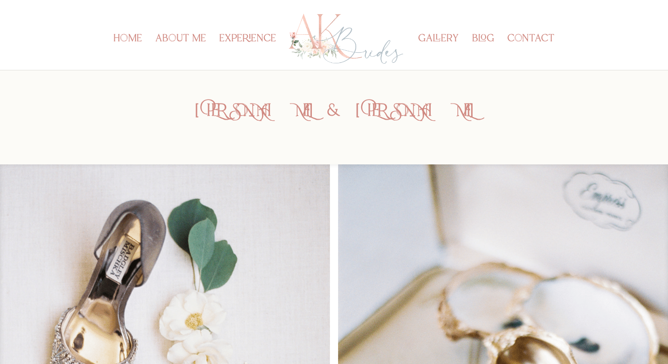
click at [144, 37] on li "home" at bounding box center [133, 52] width 40 height 35
click at [184, 37] on link "about me" at bounding box center [180, 52] width 51 height 35
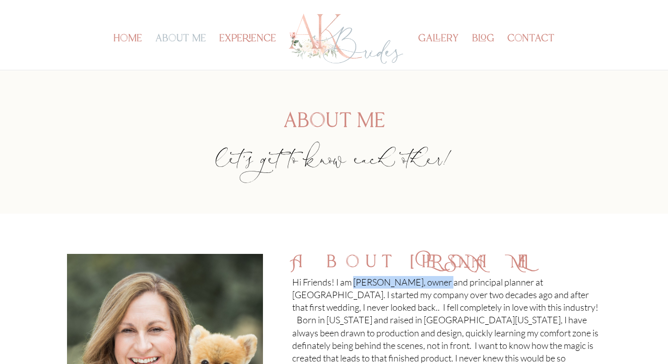
drag, startPoint x: 356, startPoint y: 280, endPoint x: 437, endPoint y: 282, distance: 81.1
click at [437, 282] on p "Hi Friends! I am [PERSON_NAME], owner and principal planner at [GEOGRAPHIC_DATA…" at bounding box center [446, 344] width 309 height 136
copy p "[PERSON_NAME]"
